Goal: Task Accomplishment & Management: Manage account settings

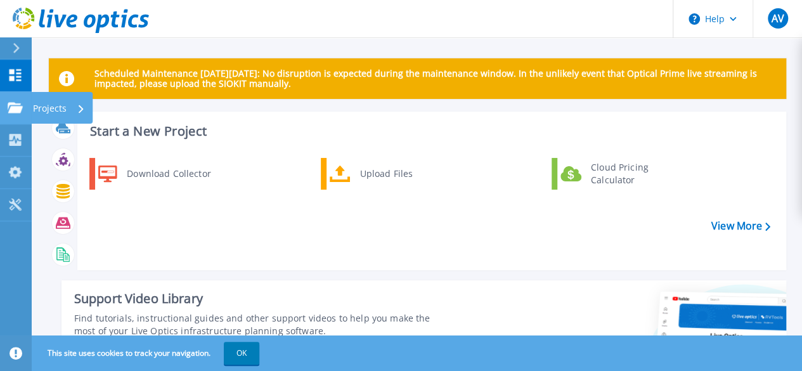
click at [8, 110] on icon at bounding box center [15, 107] width 15 height 11
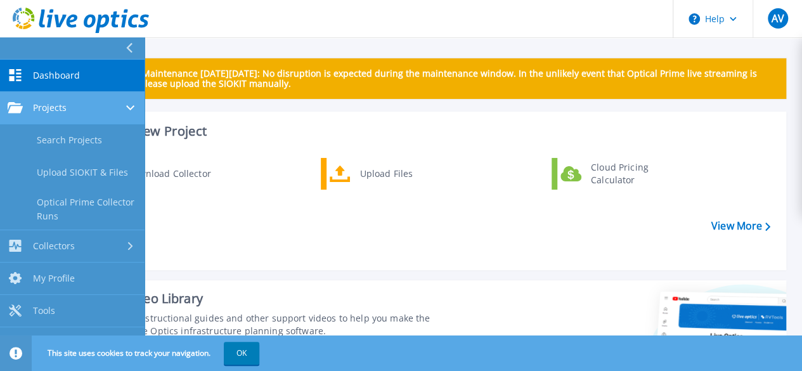
click at [96, 111] on div "Projects" at bounding box center [72, 107] width 129 height 11
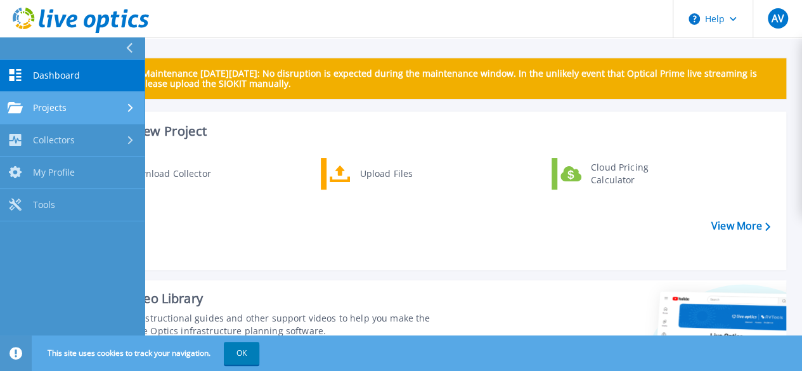
click at [96, 111] on div "Projects" at bounding box center [72, 107] width 129 height 11
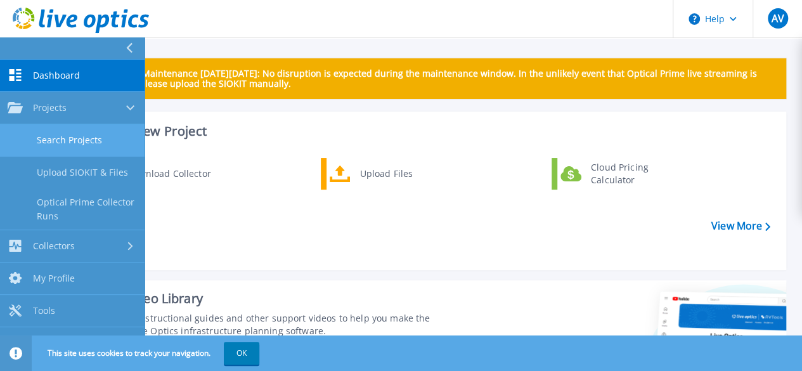
click at [91, 138] on link "Search Projects" at bounding box center [72, 140] width 145 height 32
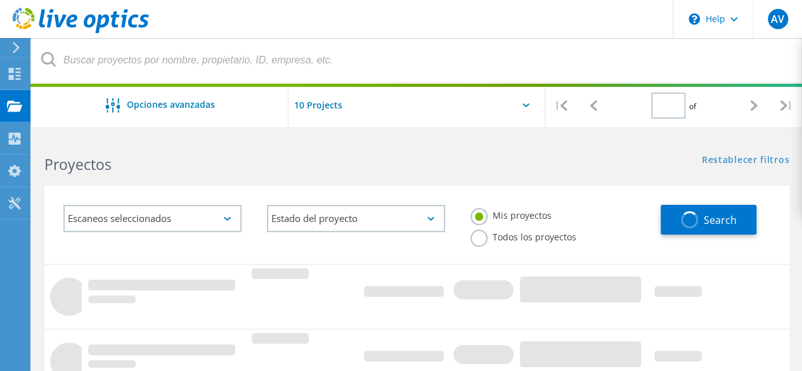
type input "1"
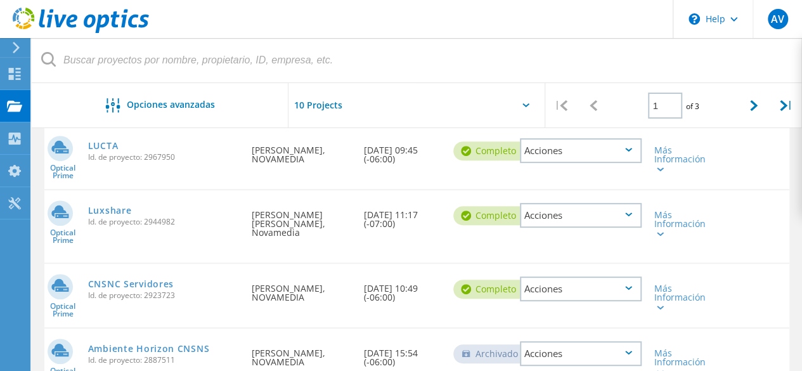
scroll to position [177, 0]
click at [628, 211] on div "Acciones" at bounding box center [581, 214] width 122 height 25
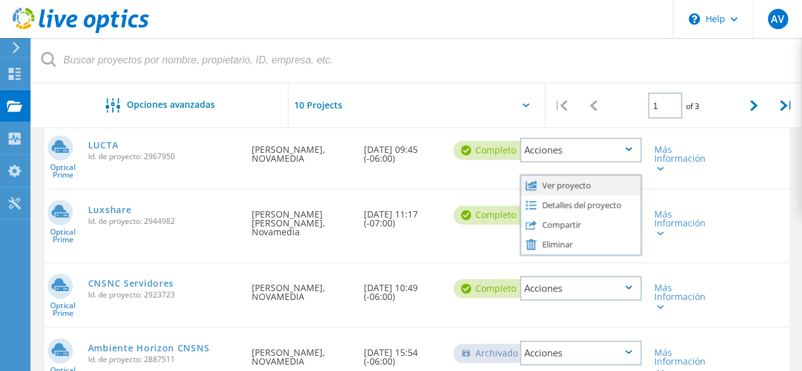
click at [570, 183] on div "Ver proyecto" at bounding box center [580, 186] width 119 height 20
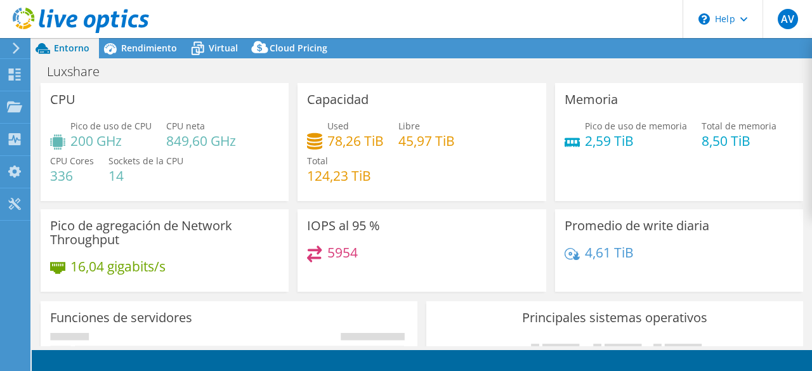
select select "USD"
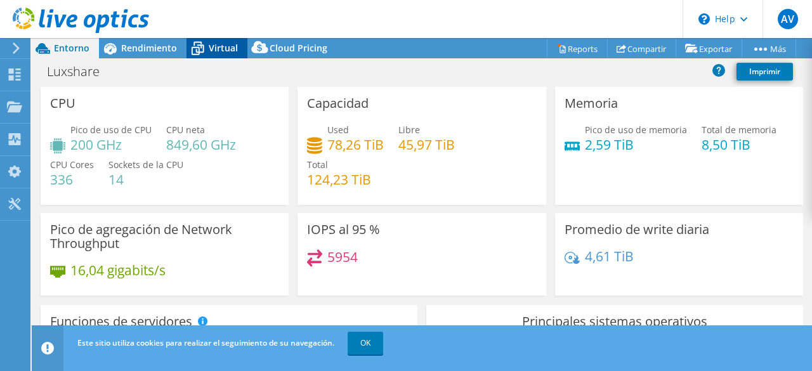
click at [209, 51] on span "Virtual" at bounding box center [223, 48] width 29 height 12
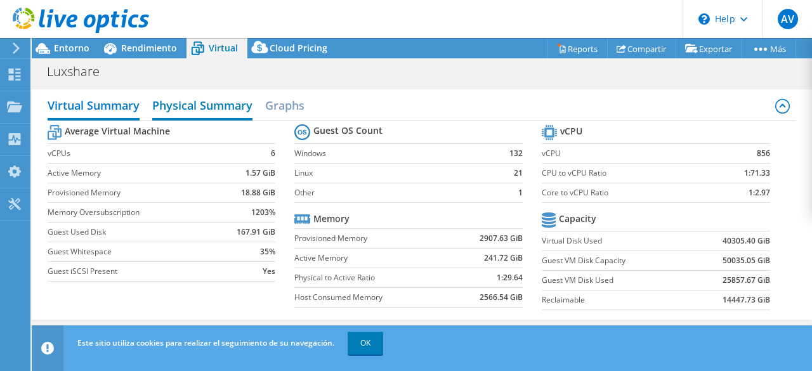
click at [206, 103] on h2 "Physical Summary" at bounding box center [202, 107] width 100 height 28
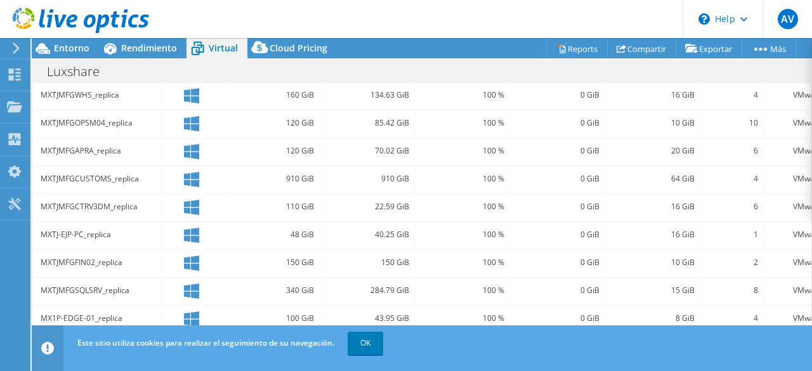
scroll to position [345, 0]
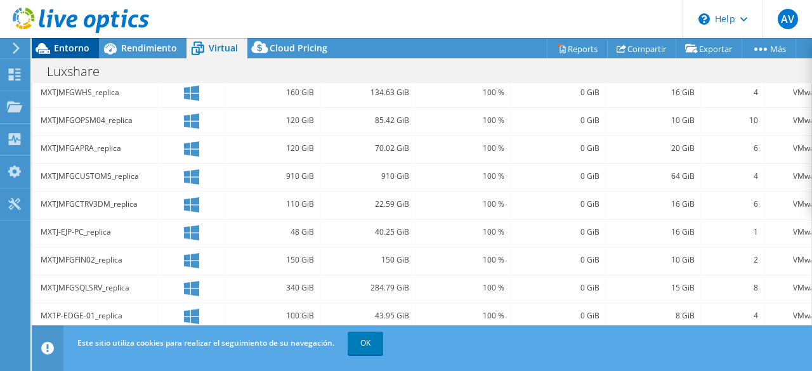
click at [74, 49] on span "Entorno" at bounding box center [72, 48] width 36 height 12
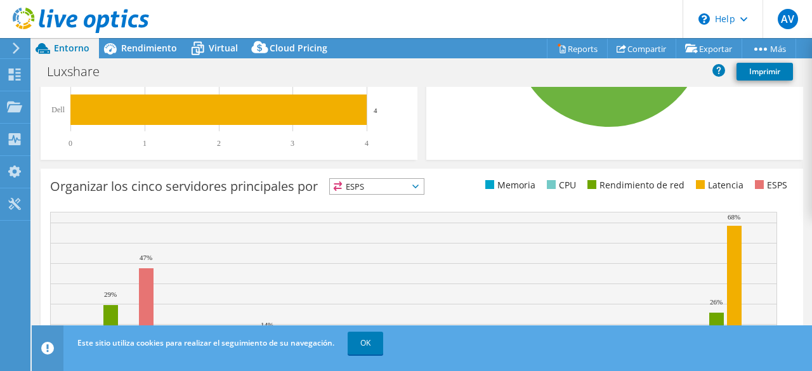
scroll to position [523, 0]
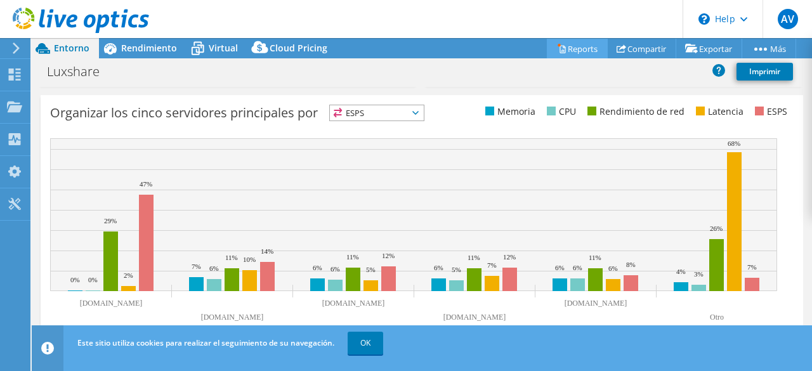
click at [578, 49] on link "Reports" at bounding box center [577, 49] width 61 height 20
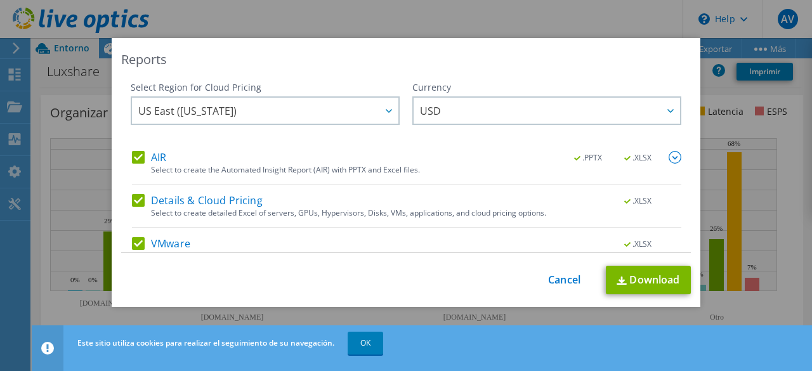
scroll to position [60, 0]
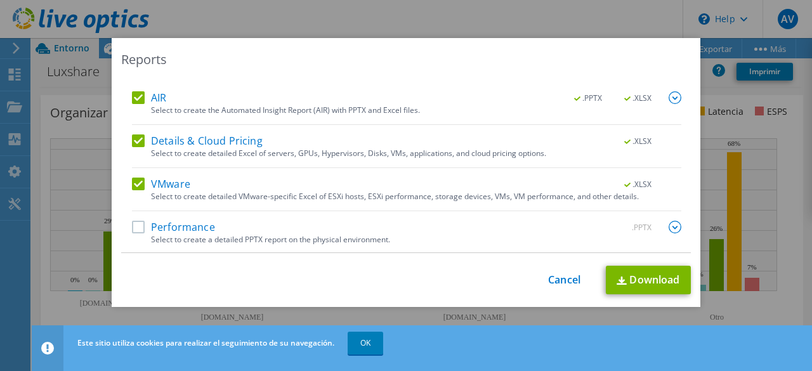
click at [137, 223] on label "Performance" at bounding box center [173, 227] width 83 height 13
click at [0, 0] on input "Performance" at bounding box center [0, 0] width 0 height 0
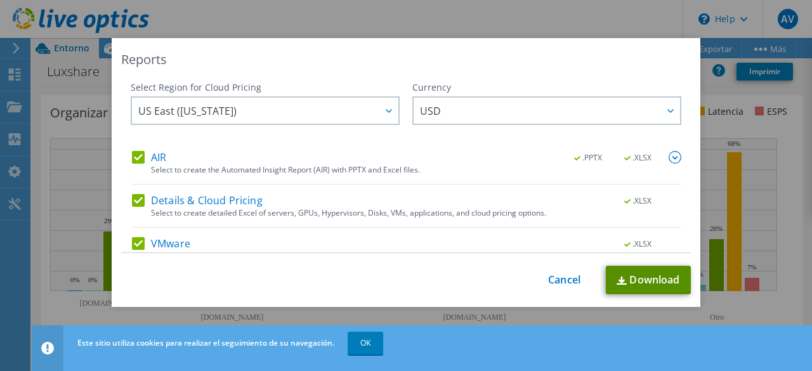
click at [644, 277] on link "Download" at bounding box center [648, 280] width 85 height 29
click at [556, 285] on link "Cancel" at bounding box center [564, 280] width 32 height 12
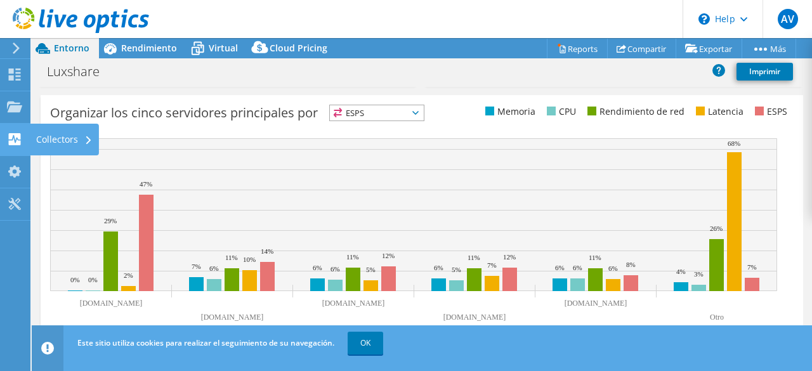
click at [71, 141] on div "Collectors" at bounding box center [64, 140] width 69 height 32
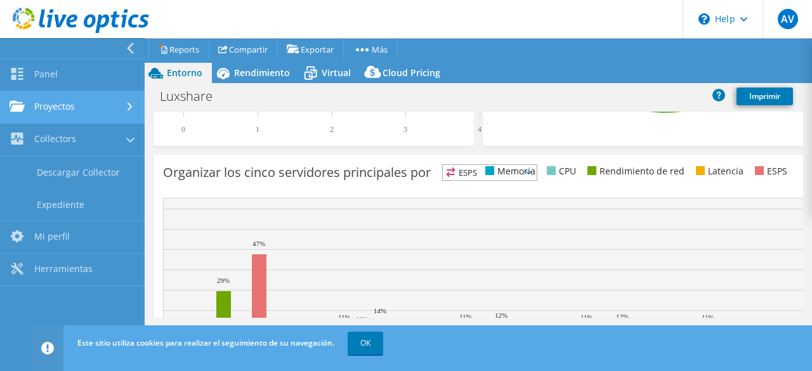
click at [72, 108] on link "Proyectos" at bounding box center [72, 107] width 145 height 32
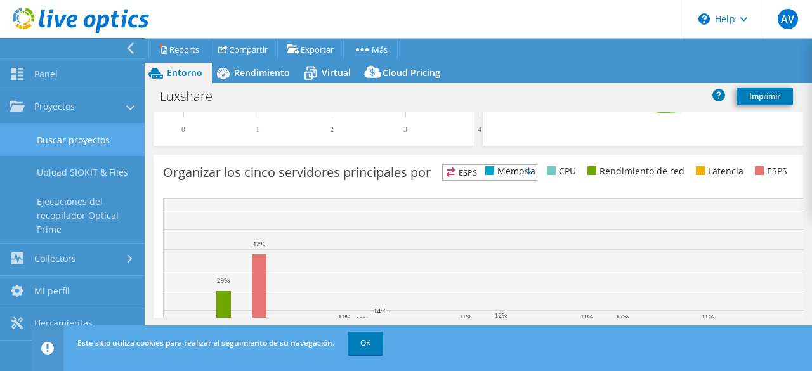
click at [82, 133] on link "Buscar proyectos" at bounding box center [72, 140] width 145 height 32
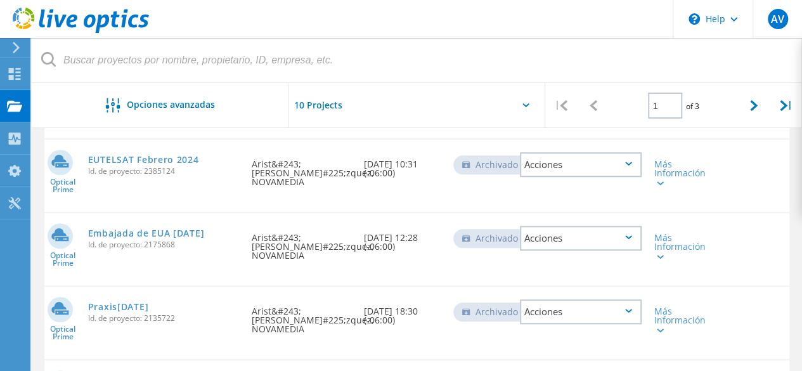
scroll to position [503, 0]
click at [750, 114] on div at bounding box center [754, 105] width 32 height 45
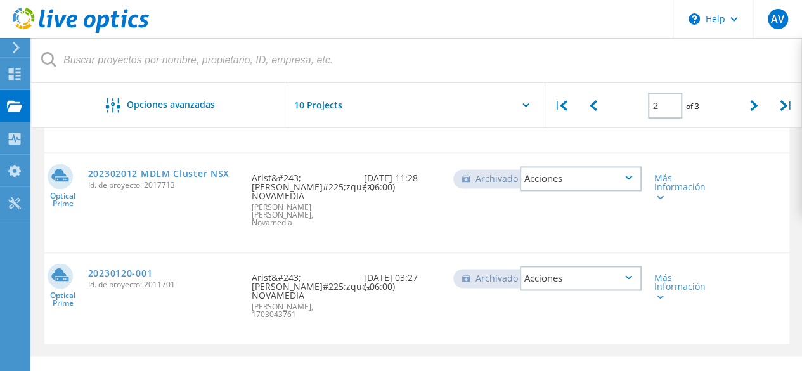
scroll to position [807, 0]
click at [750, 106] on icon at bounding box center [754, 105] width 8 height 11
type input "3"
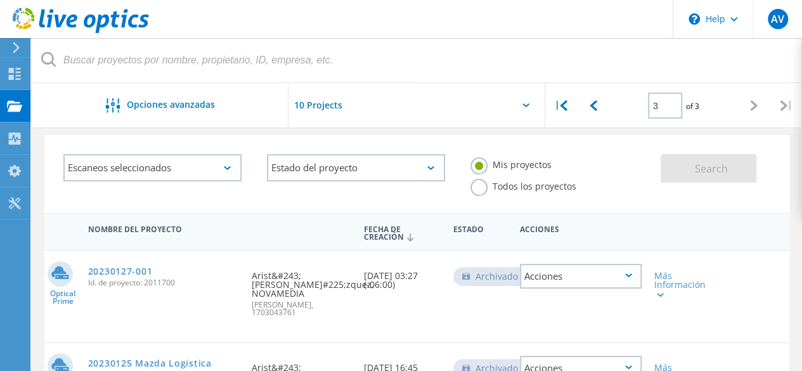
scroll to position [49, 0]
click at [117, 274] on link "20230127-001" at bounding box center [120, 272] width 64 height 9
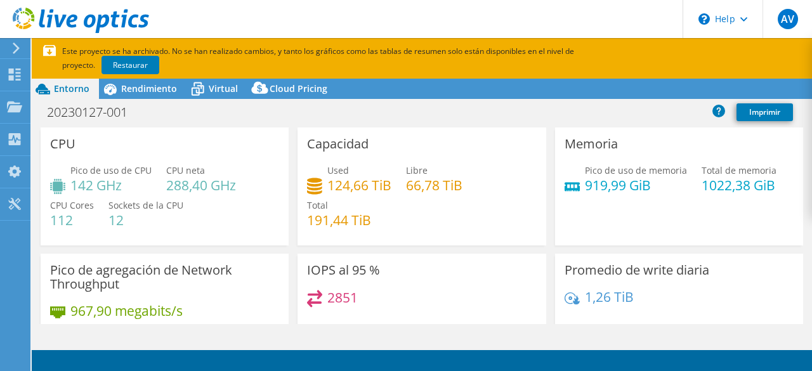
select select "USD"
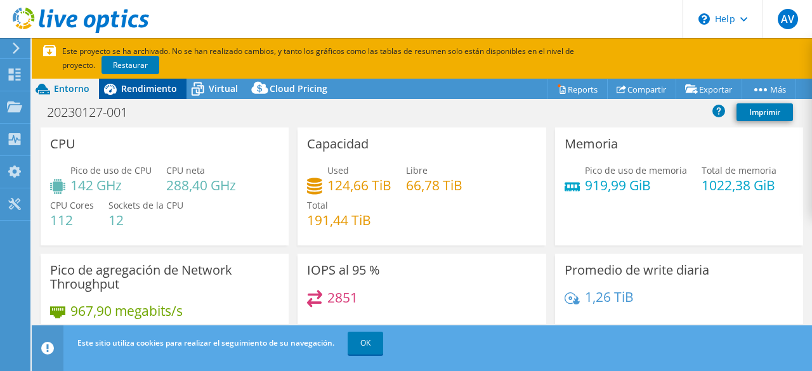
click at [158, 84] on span "Rendimiento" at bounding box center [149, 88] width 56 height 12
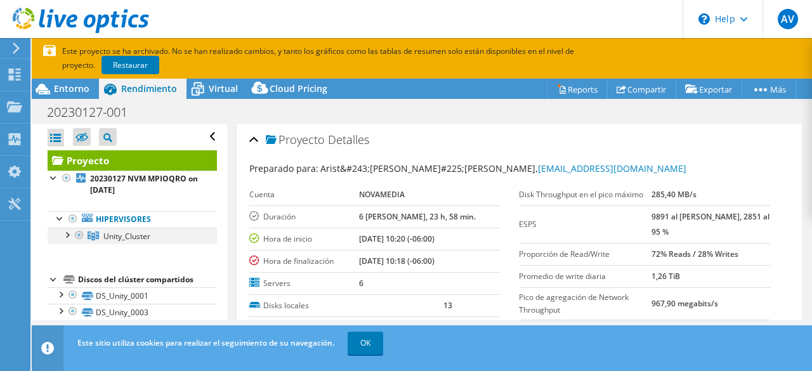
click at [63, 238] on div at bounding box center [66, 234] width 13 height 13
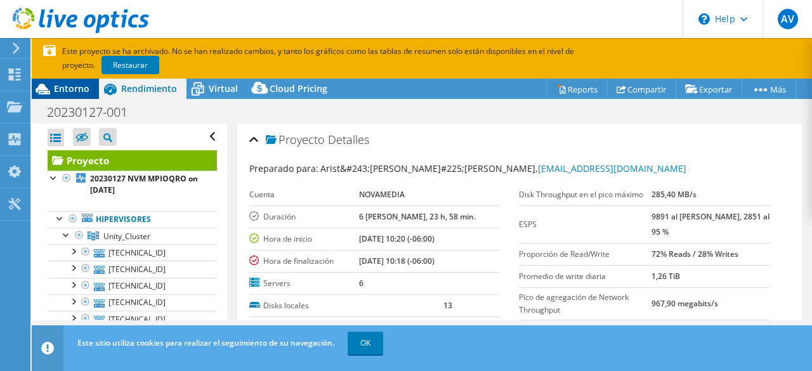
click at [66, 95] on div "Entorno" at bounding box center [65, 89] width 67 height 20
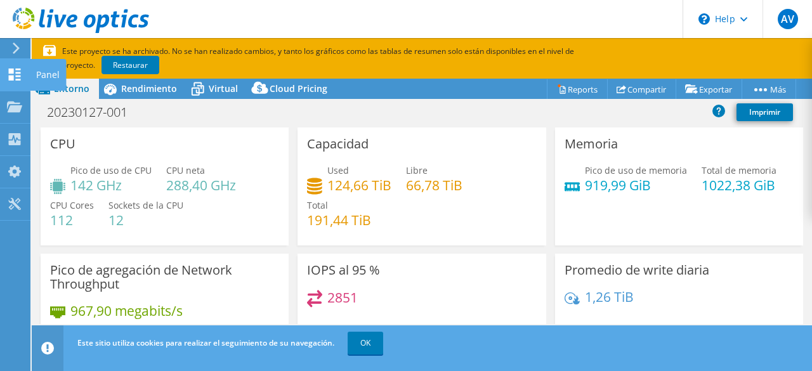
click at [8, 74] on icon at bounding box center [14, 74] width 15 height 12
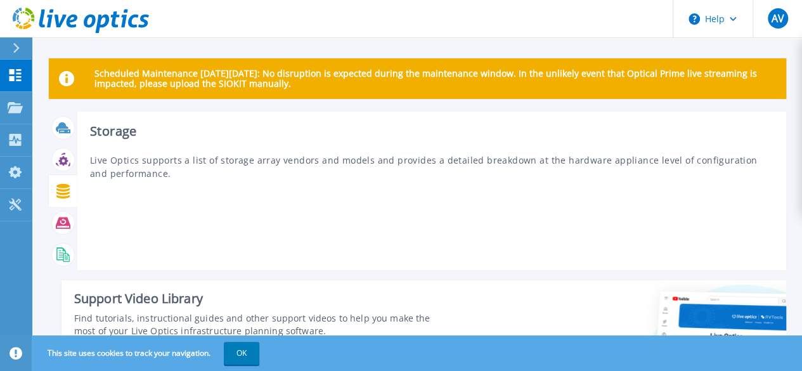
click at [63, 190] on icon at bounding box center [62, 191] width 13 height 15
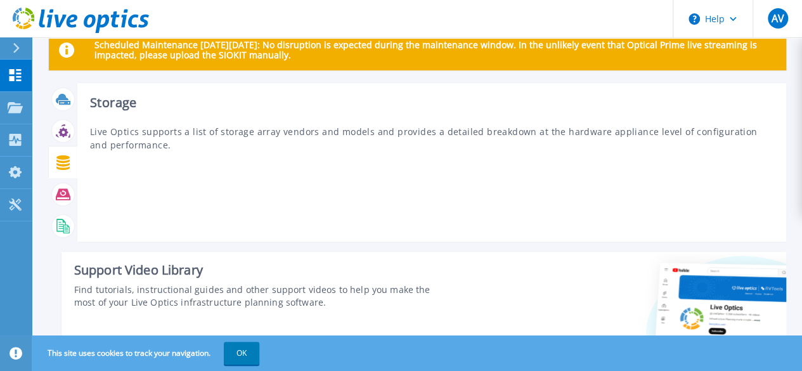
scroll to position [29, 0]
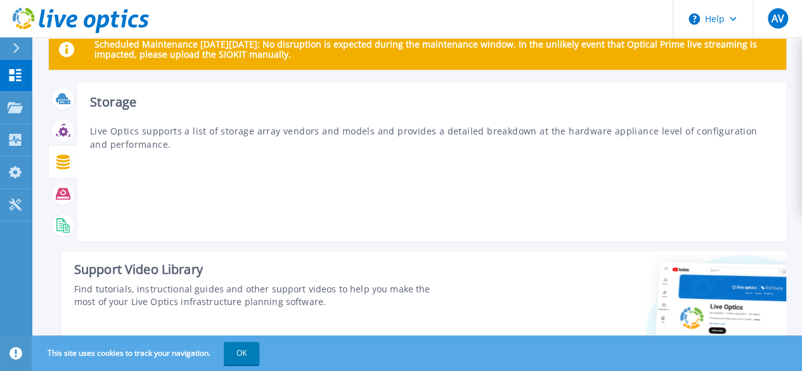
click at [70, 155] on icon at bounding box center [63, 162] width 15 height 15
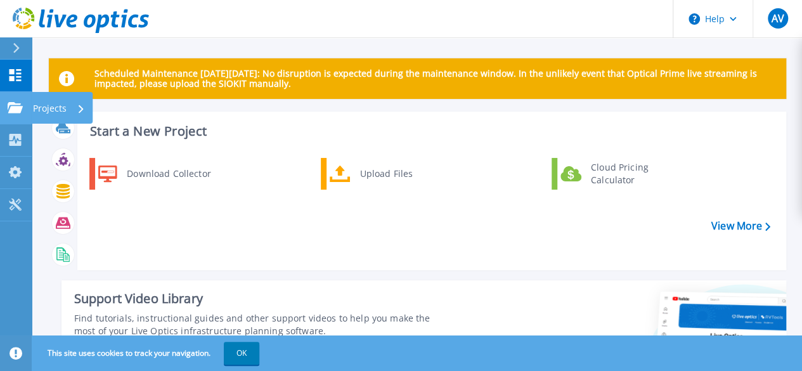
click at [76, 103] on div "Projects" at bounding box center [59, 108] width 52 height 33
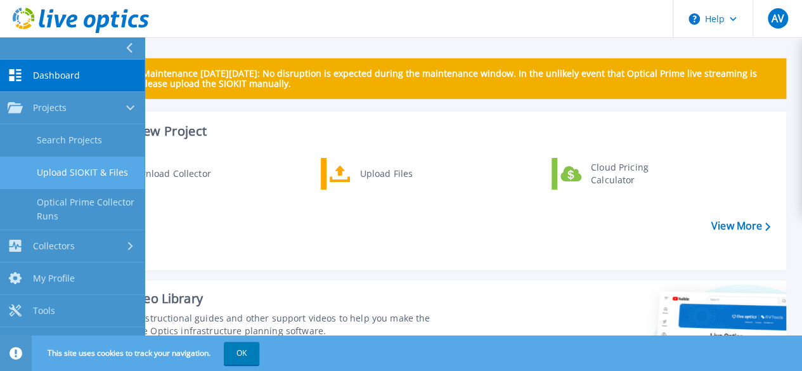
click at [108, 173] on link "Upload SIOKIT & Files" at bounding box center [72, 173] width 145 height 32
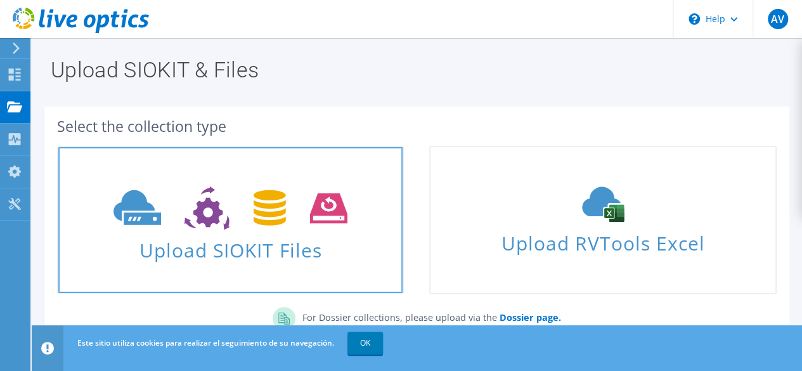
click at [258, 251] on span "Upload SIOKIT Files" at bounding box center [230, 246] width 344 height 27
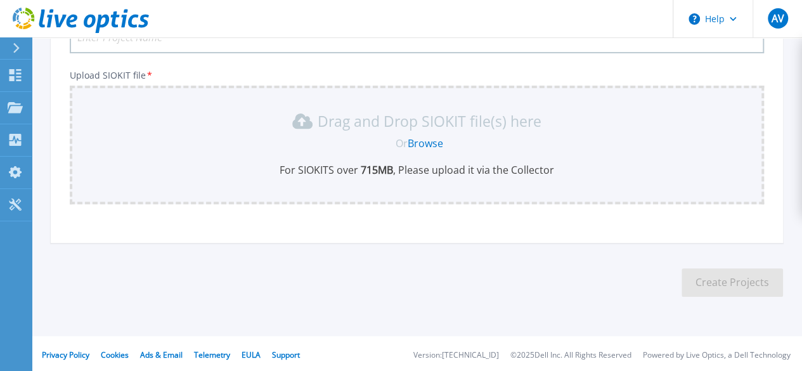
scroll to position [134, 0]
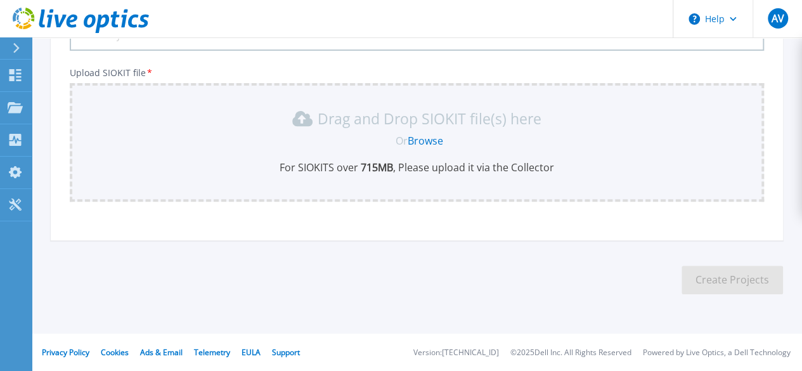
click at [422, 137] on link "Browse" at bounding box center [426, 141] width 36 height 14
click at [420, 138] on link "Browse" at bounding box center [426, 141] width 36 height 14
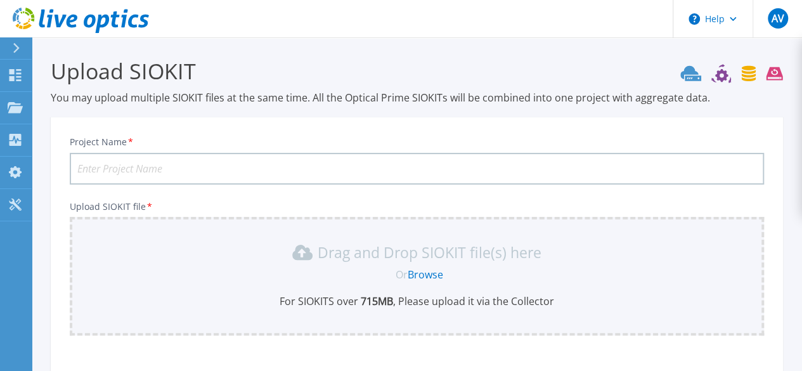
scroll to position [5, 0]
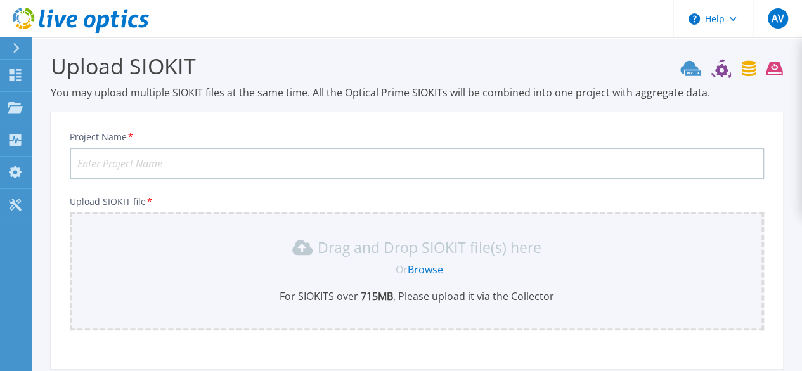
click at [16, 39] on div at bounding box center [21, 48] width 20 height 22
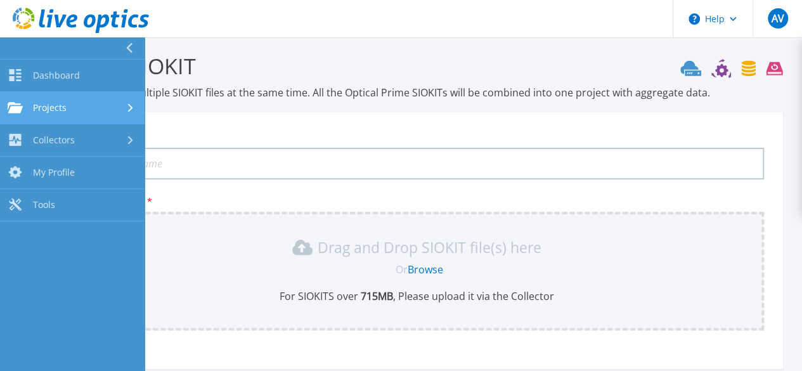
click at [86, 107] on div "Projects" at bounding box center [72, 107] width 129 height 11
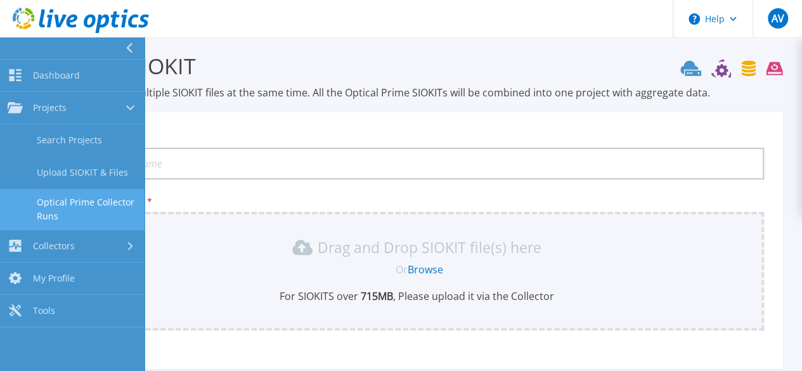
click at [91, 200] on link "Optical Prime Collector Runs" at bounding box center [72, 209] width 145 height 41
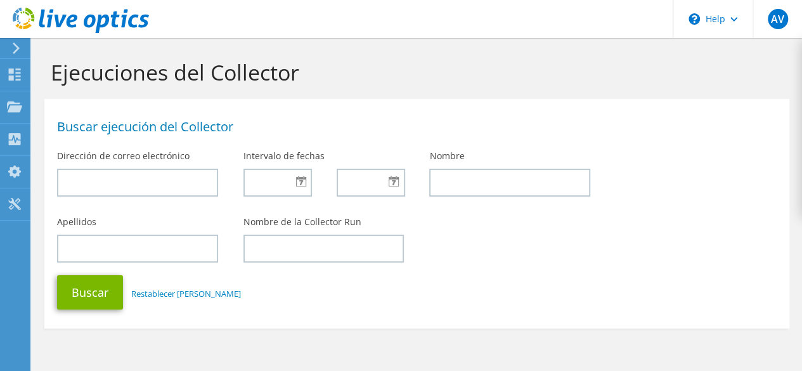
click at [117, 243] on input "text" at bounding box center [137, 249] width 161 height 28
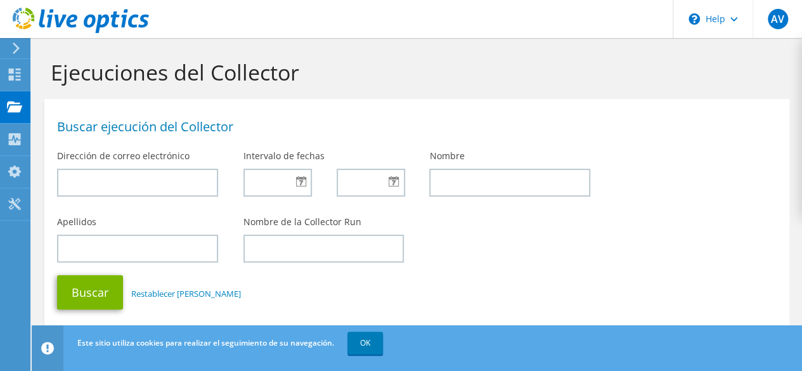
click at [18, 49] on use at bounding box center [16, 47] width 7 height 11
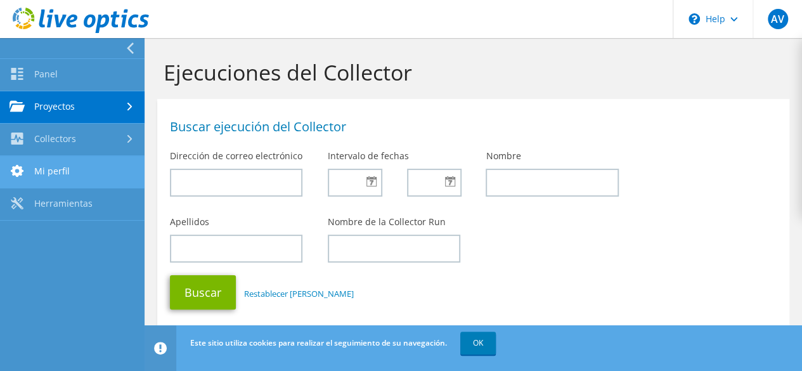
click at [84, 164] on link "Mi perfil" at bounding box center [72, 172] width 145 height 32
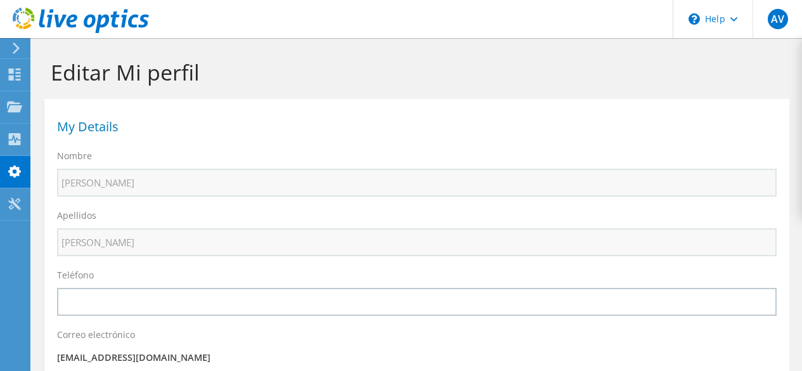
select select "151"
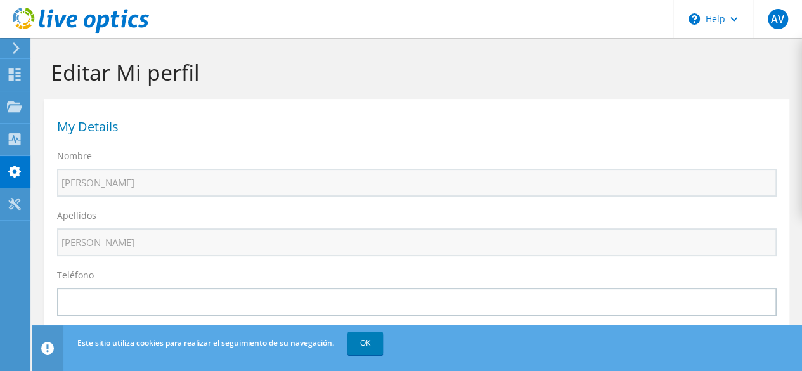
click at [9, 48] on div at bounding box center [14, 47] width 14 height 11
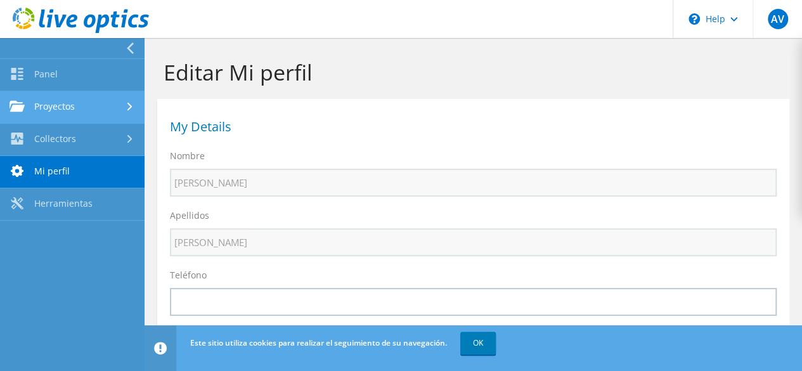
click at [101, 112] on link "Proyectos" at bounding box center [72, 107] width 145 height 32
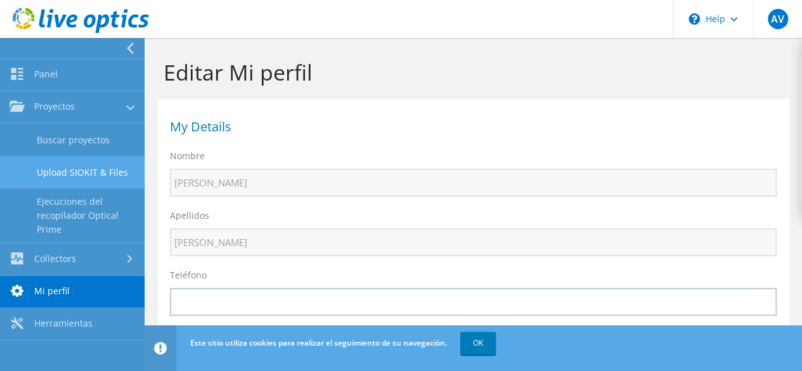
click at [103, 168] on link "Upload SIOKIT & Files" at bounding box center [72, 172] width 145 height 32
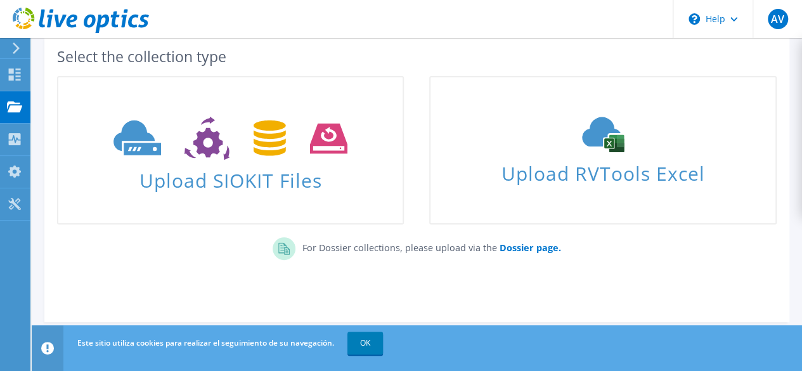
scroll to position [76, 0]
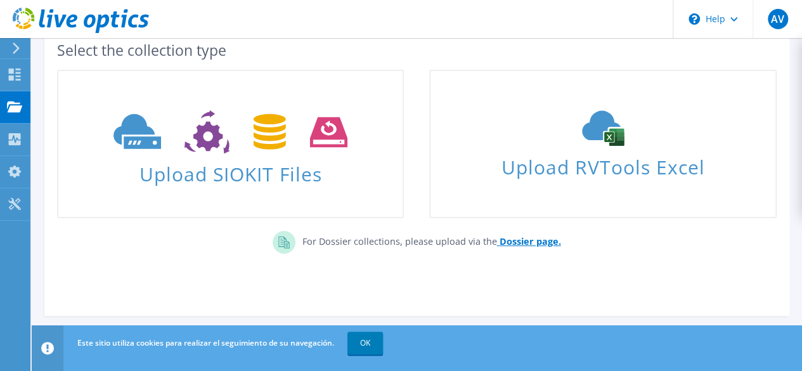
click at [526, 241] on b "Dossier page." at bounding box center [530, 241] width 62 height 12
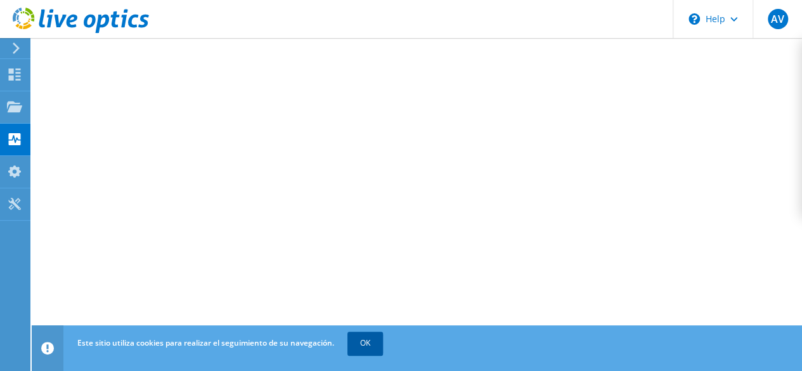
click at [362, 340] on link "OK" at bounding box center [366, 343] width 36 height 23
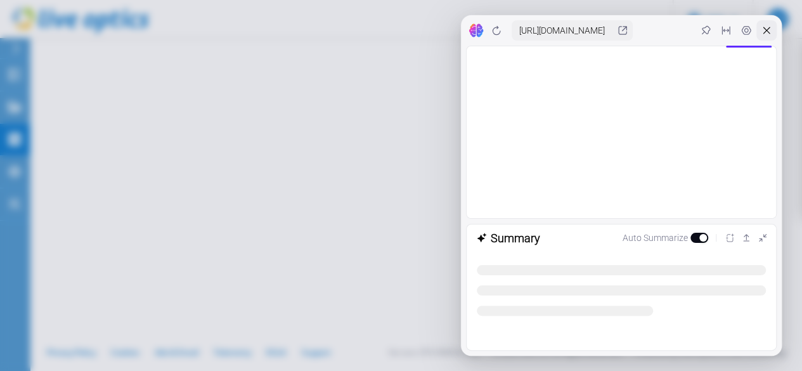
click at [775, 31] on div at bounding box center [767, 30] width 20 height 20
